Goal: Information Seeking & Learning: Learn about a topic

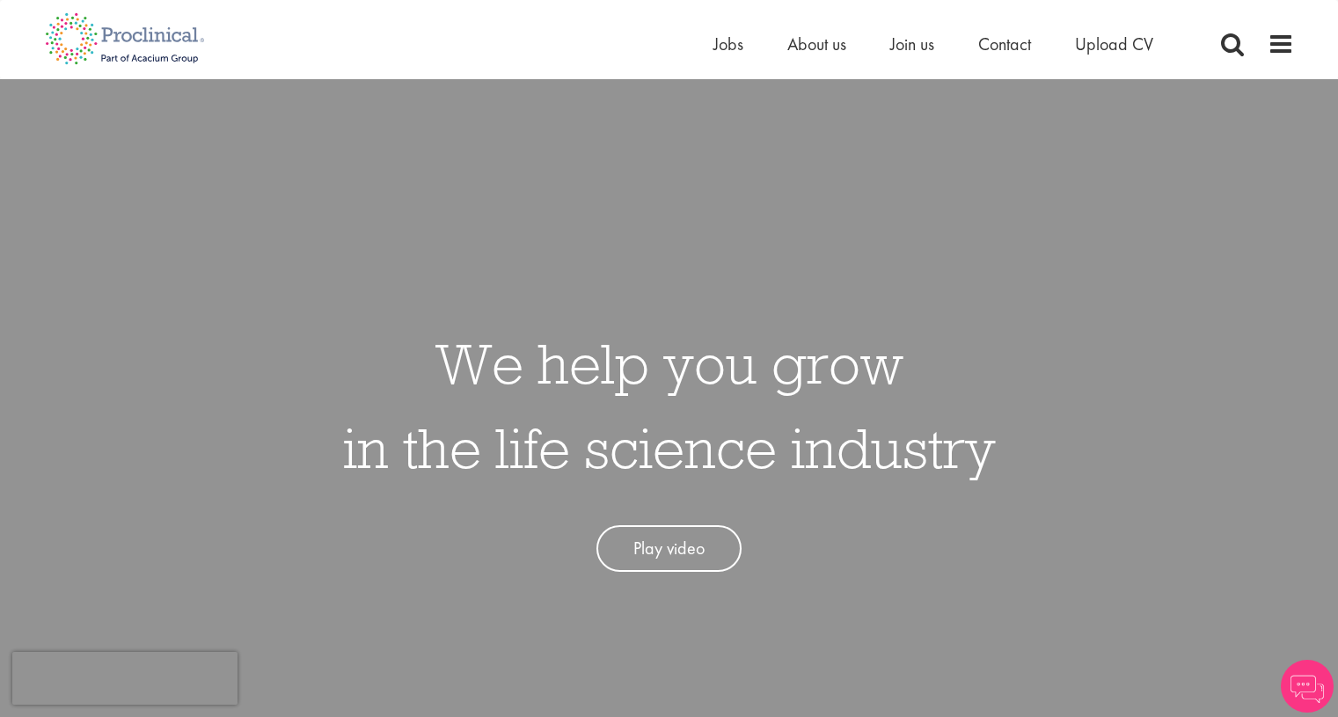
click at [758, 216] on div "We help you grow in the life science industry Play video" at bounding box center [669, 437] width 1365 height 717
click at [731, 45] on span "Jobs" at bounding box center [729, 44] width 30 height 23
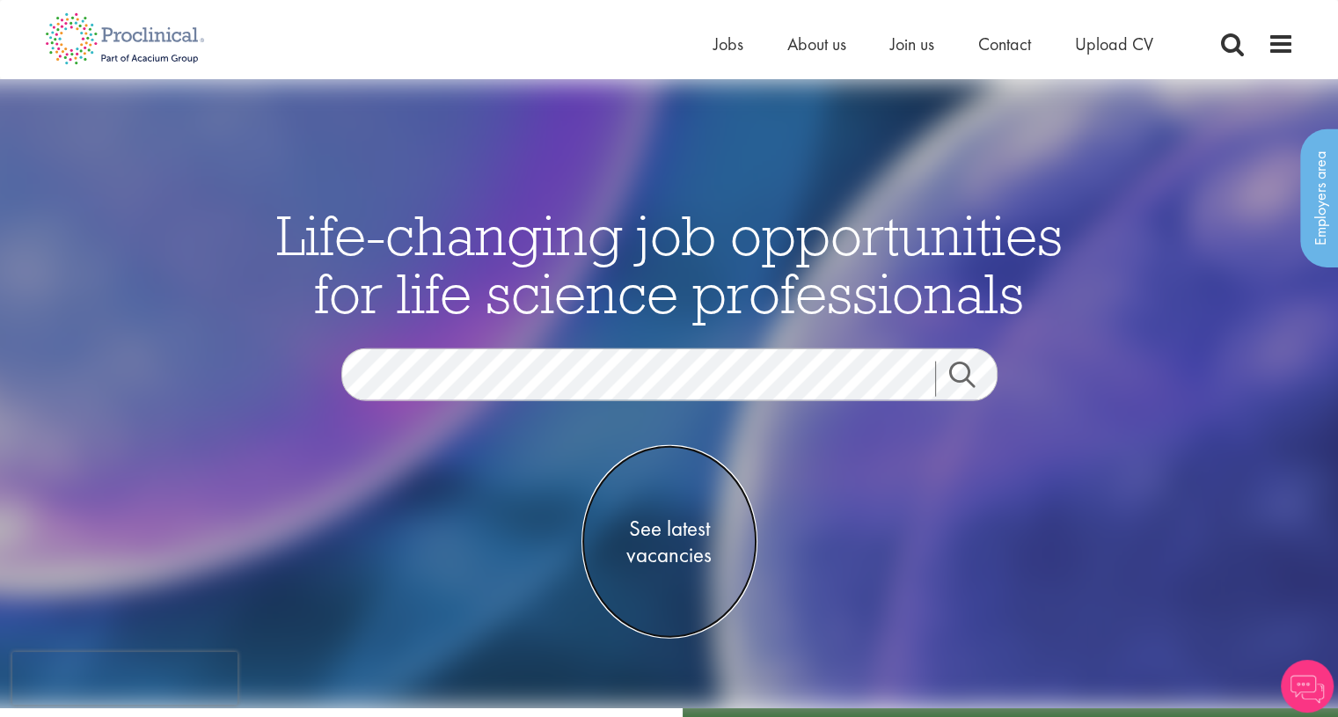
click at [663, 528] on span "See latest vacancies" at bounding box center [670, 542] width 176 height 53
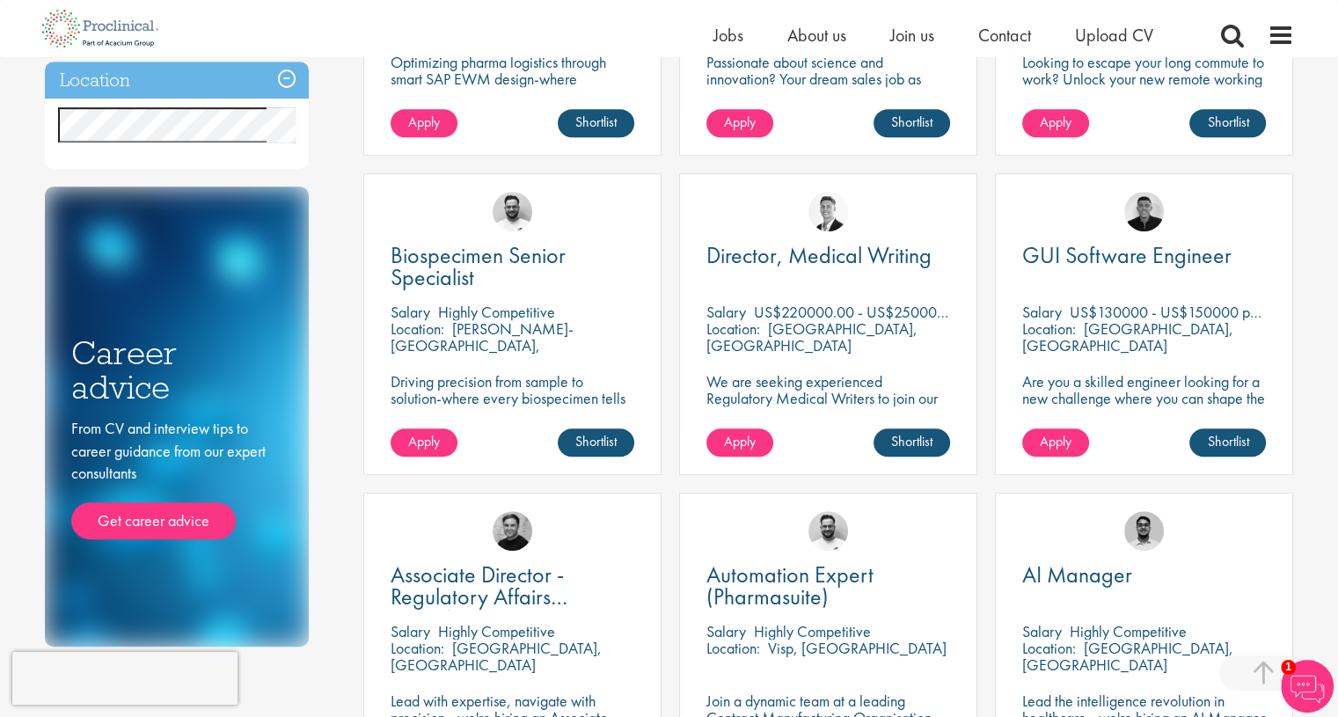
scroll to position [880, 0]
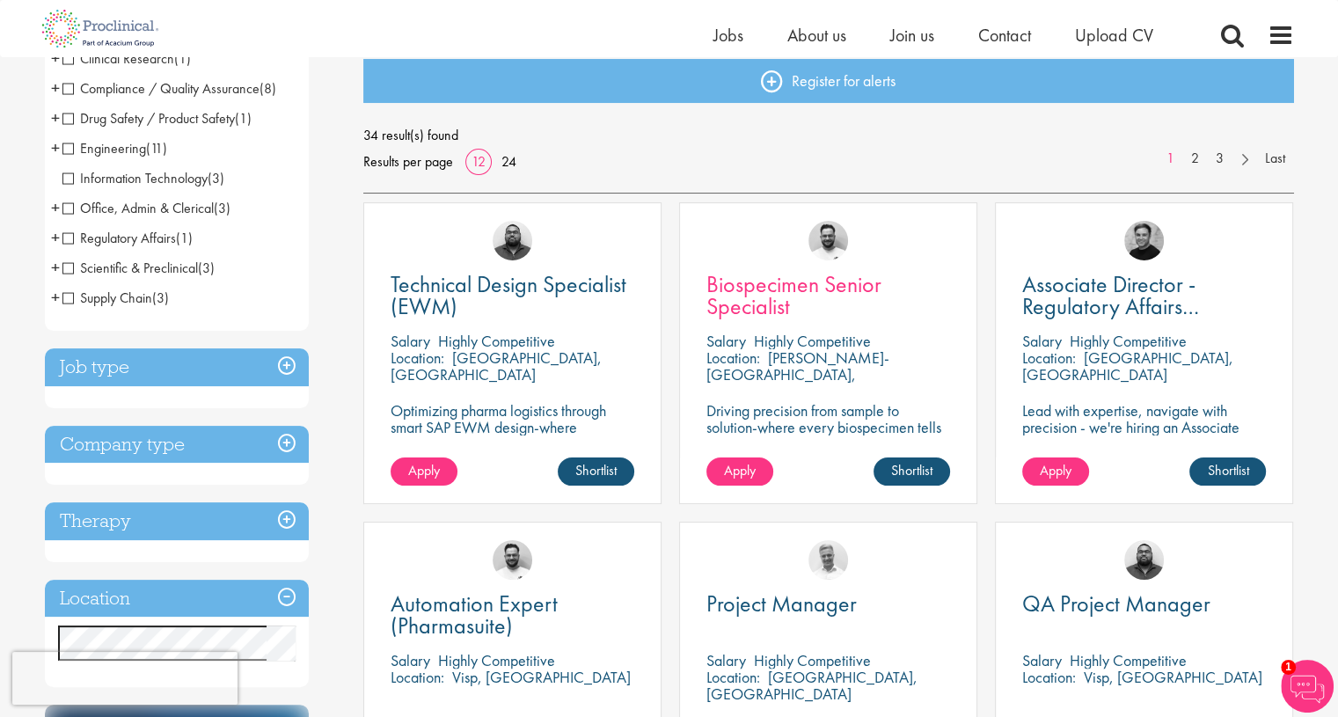
scroll to position [176, 0]
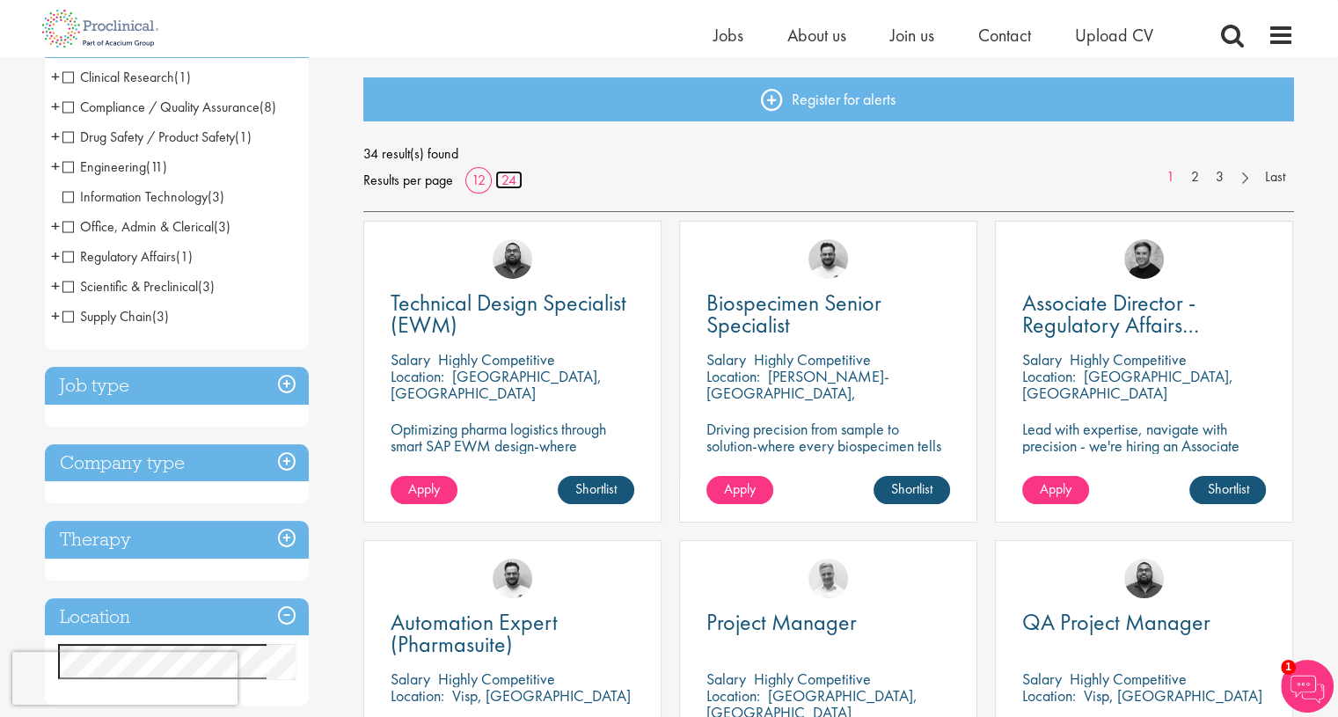
click at [512, 175] on link "24" at bounding box center [508, 180] width 27 height 18
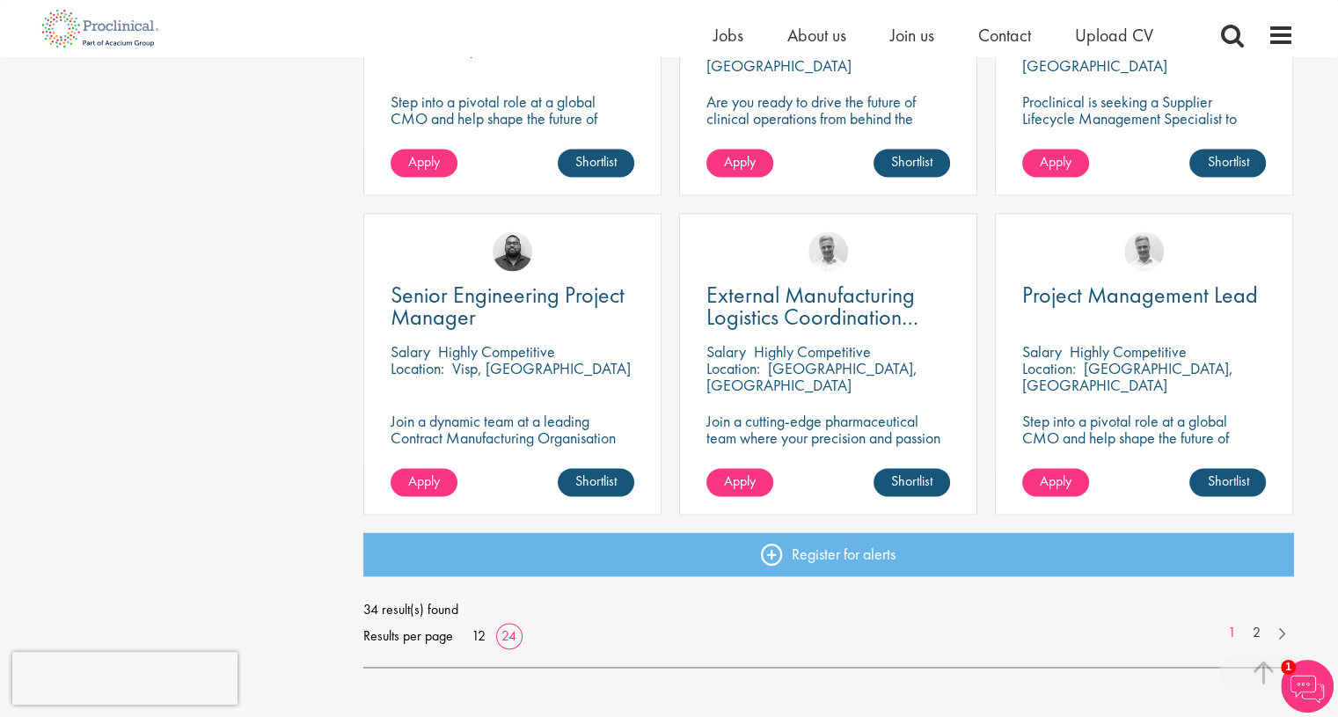
scroll to position [2552, 0]
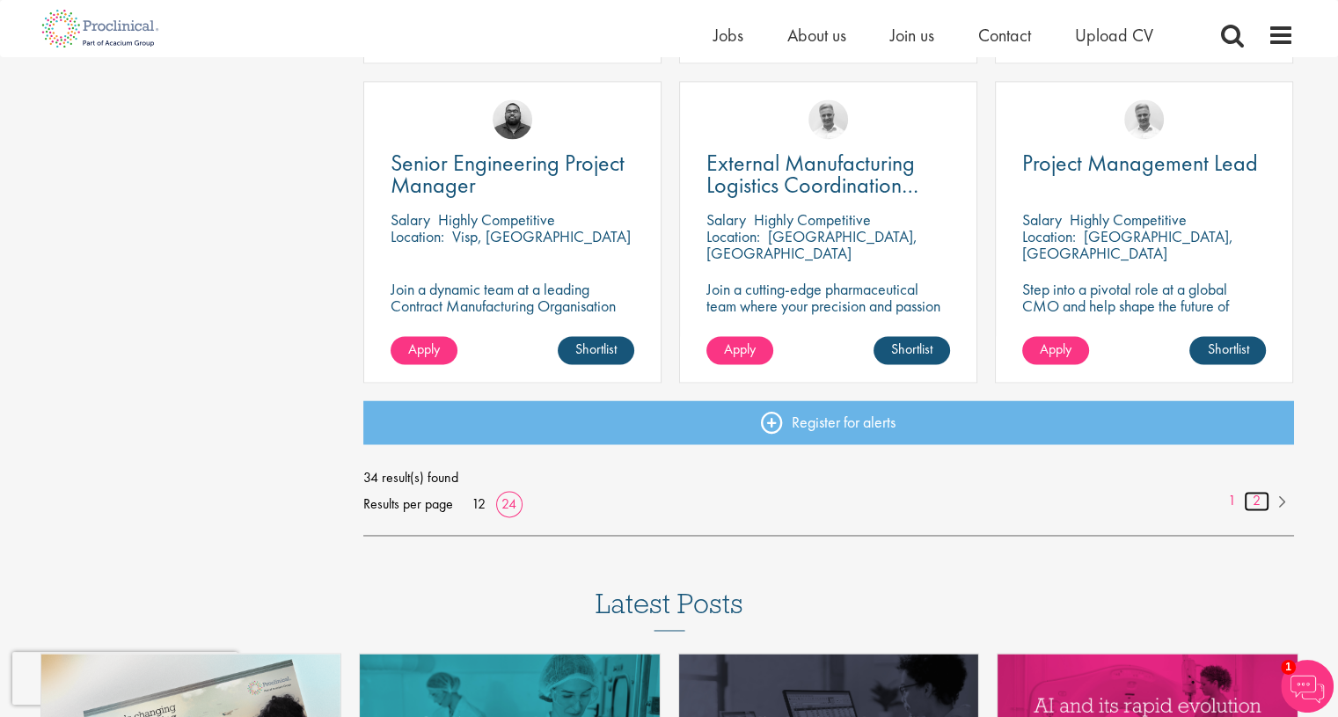
click at [1260, 500] on link "2" at bounding box center [1257, 501] width 26 height 20
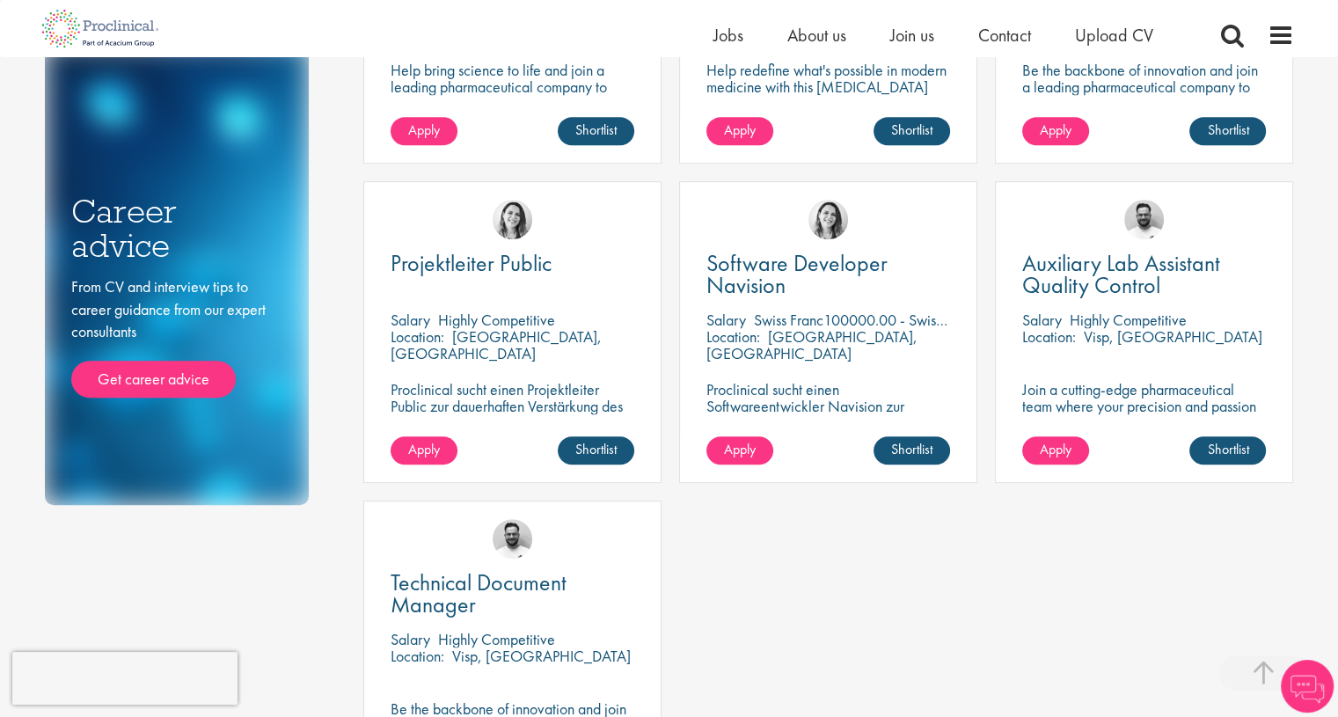
scroll to position [1144, 0]
